Goal: Navigation & Orientation: Find specific page/section

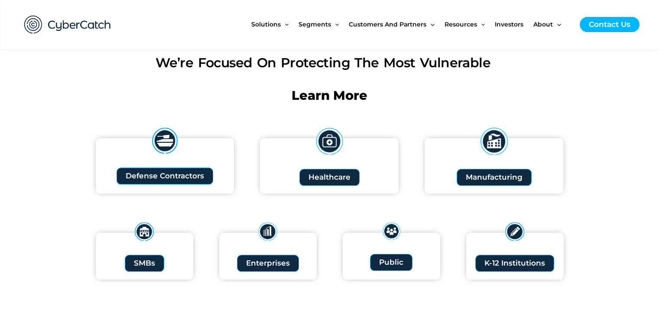
scroll to position [867, 0]
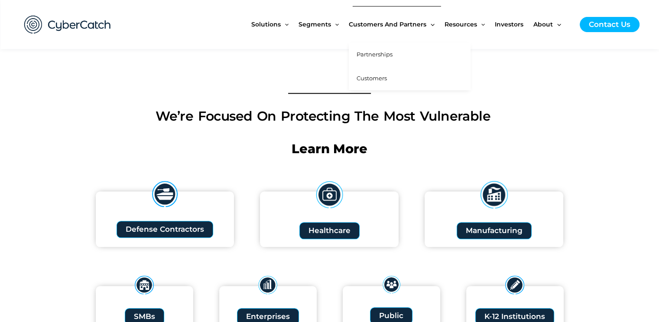
click at [373, 56] on span "Partnerships" at bounding box center [375, 54] width 36 height 7
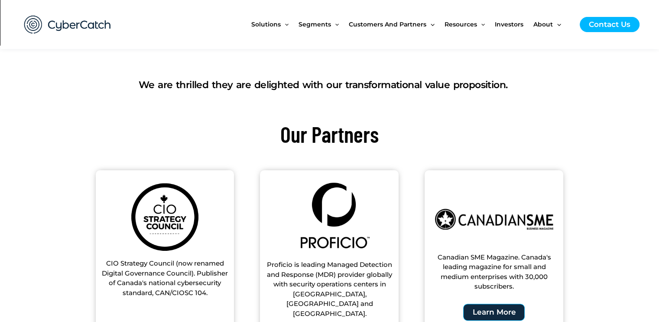
scroll to position [260, 0]
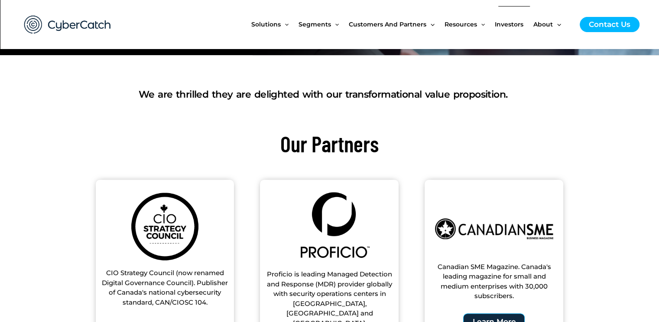
click at [504, 24] on span "Investors" at bounding box center [509, 24] width 29 height 36
